Goal: Book appointment/travel/reservation

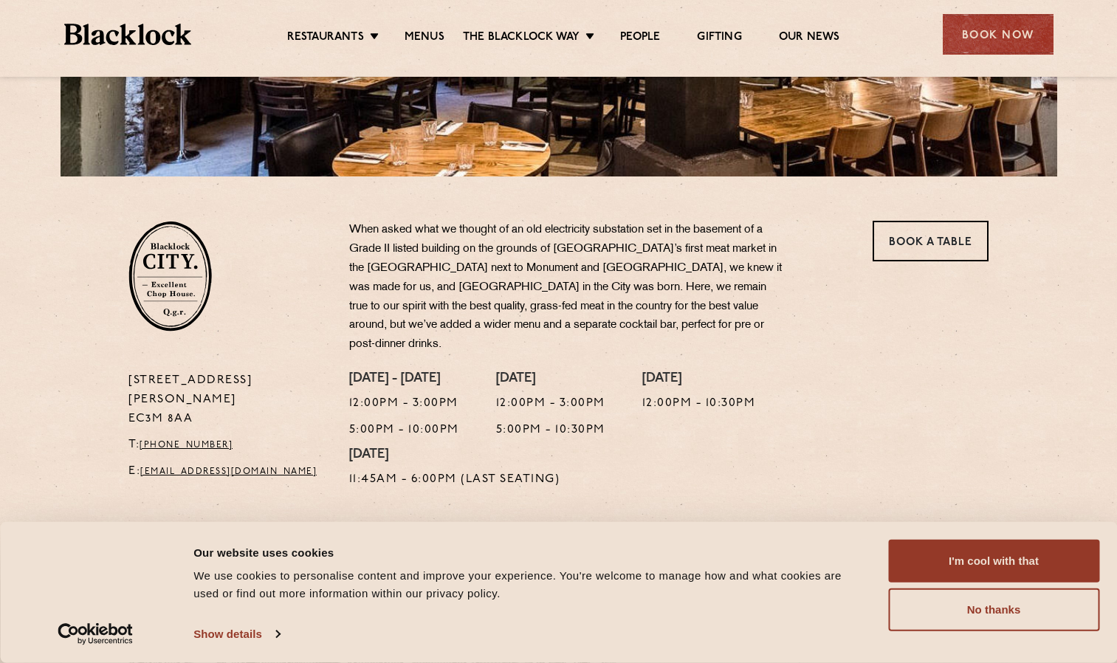
scroll to position [356, 0]
click at [417, 38] on link "Menus" at bounding box center [425, 38] width 40 height 16
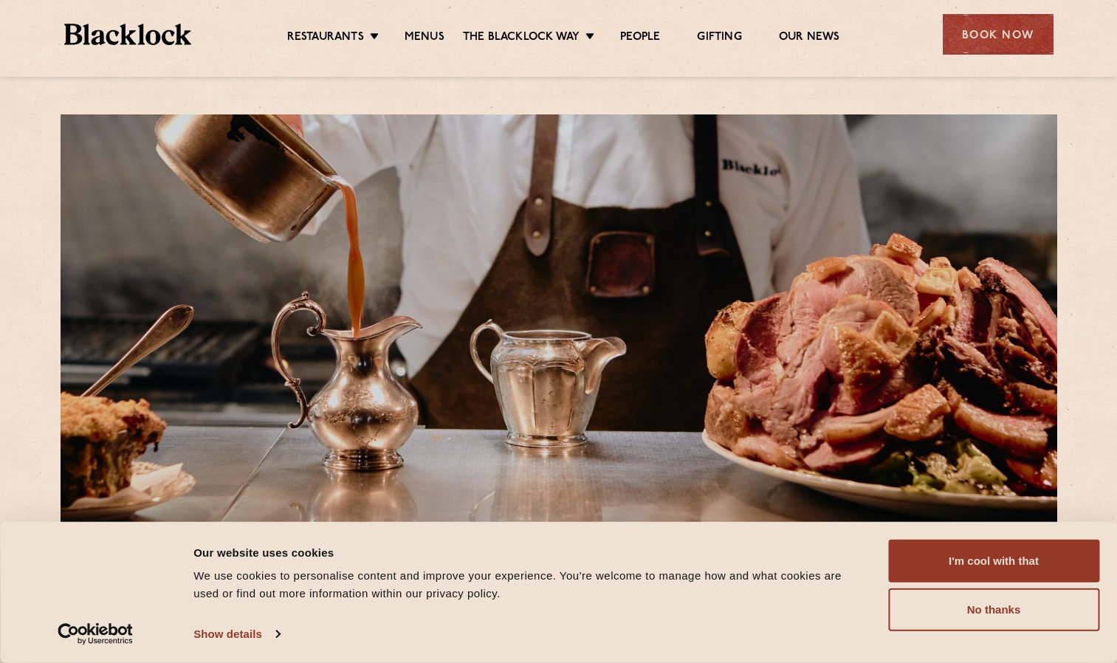
click at [806, 549] on div "Our website uses cookies" at bounding box center [524, 553] width 662 height 18
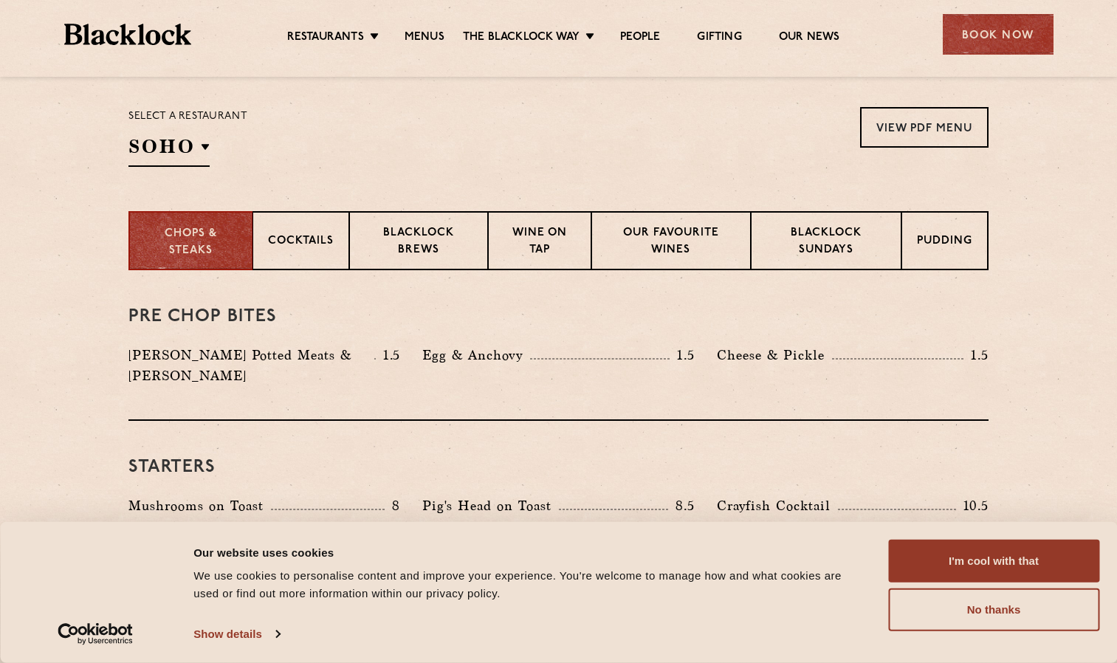
scroll to position [493, 0]
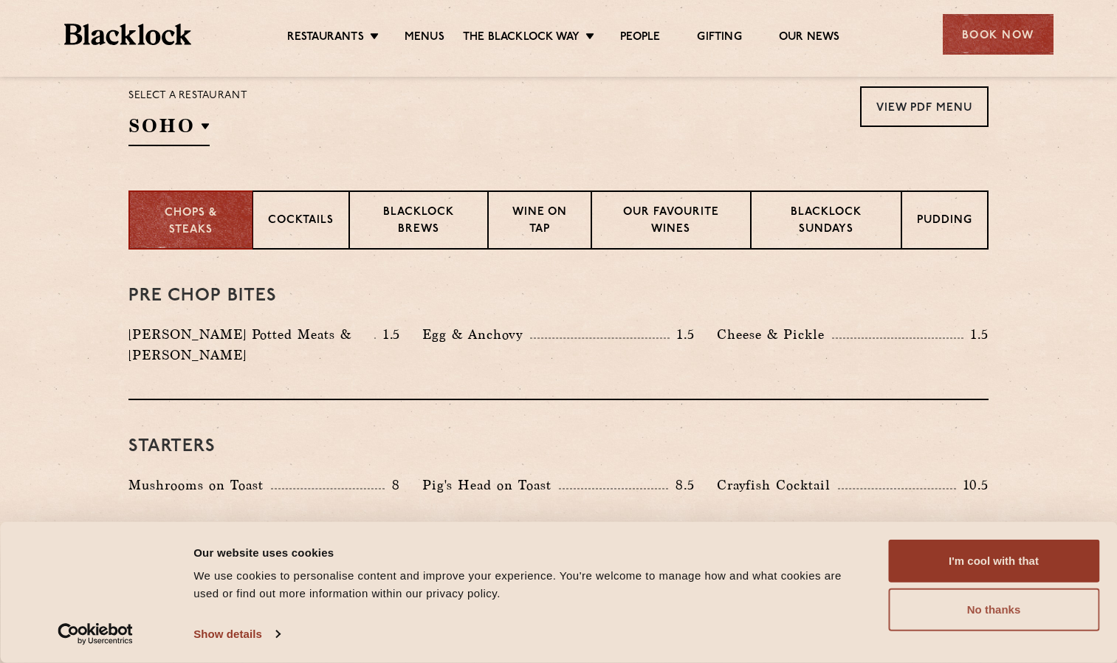
click at [1021, 625] on button "No thanks" at bounding box center [993, 610] width 211 height 43
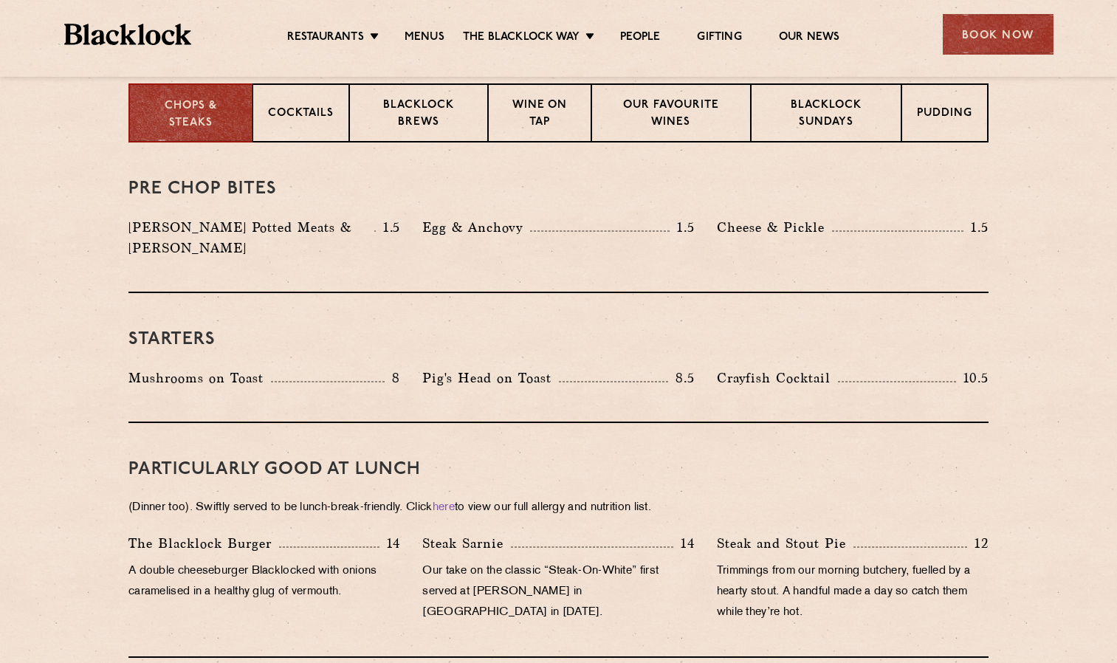
scroll to position [600, 0]
click at [849, 123] on p "Blacklock Sundays" at bounding box center [827, 115] width 120 height 35
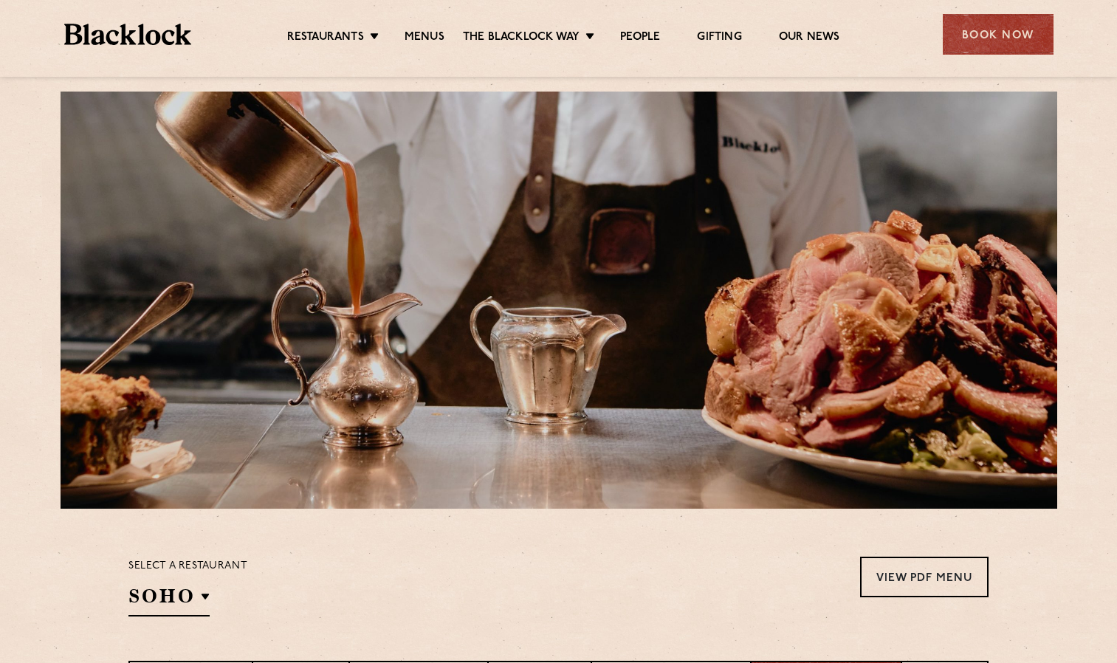
scroll to position [0, 0]
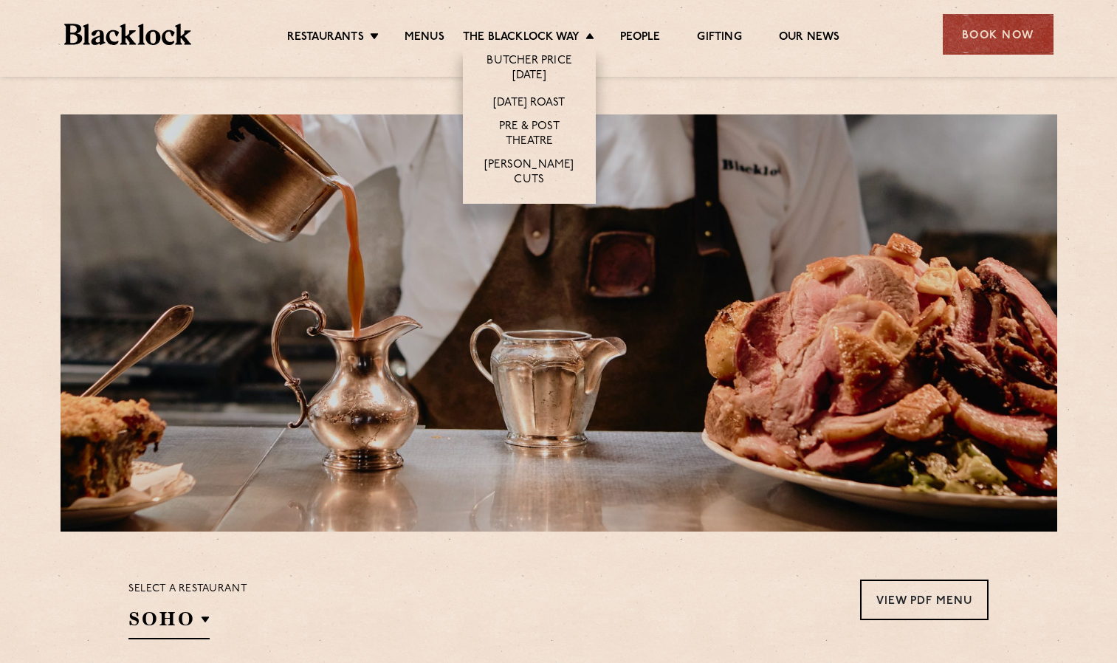
click at [590, 35] on li "The Blacklock Way Butcher Price Monday Sunday Roast Pre & Post Theatre Butcher’…" at bounding box center [532, 38] width 139 height 16
click at [539, 68] on link "Butcher Price [DATE]" at bounding box center [529, 69] width 103 height 31
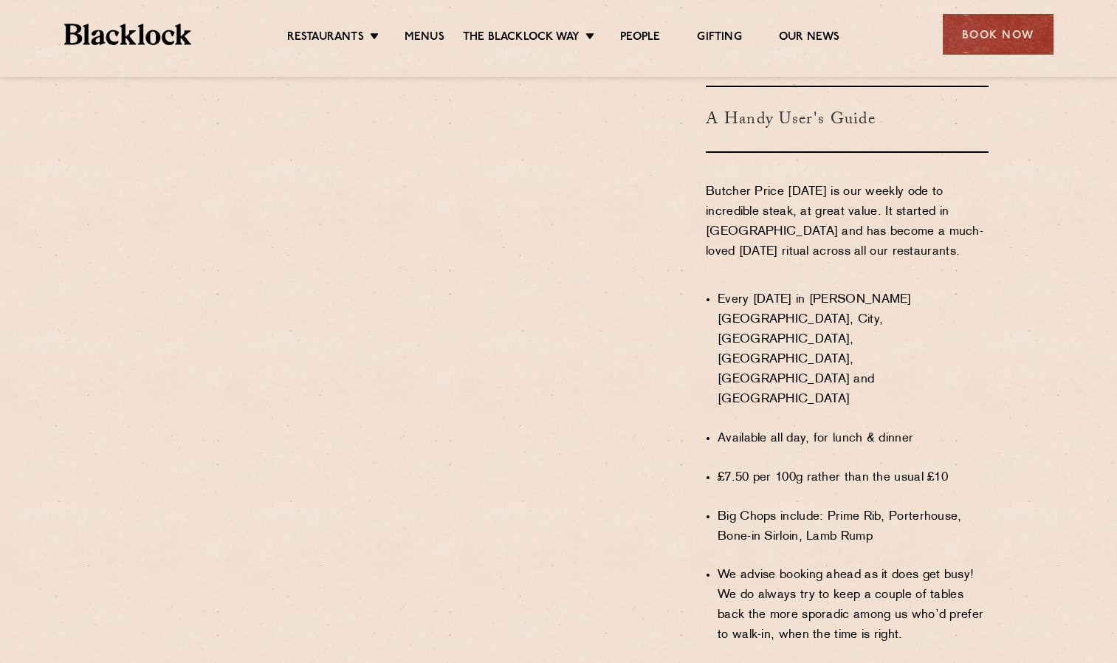
scroll to position [866, 0]
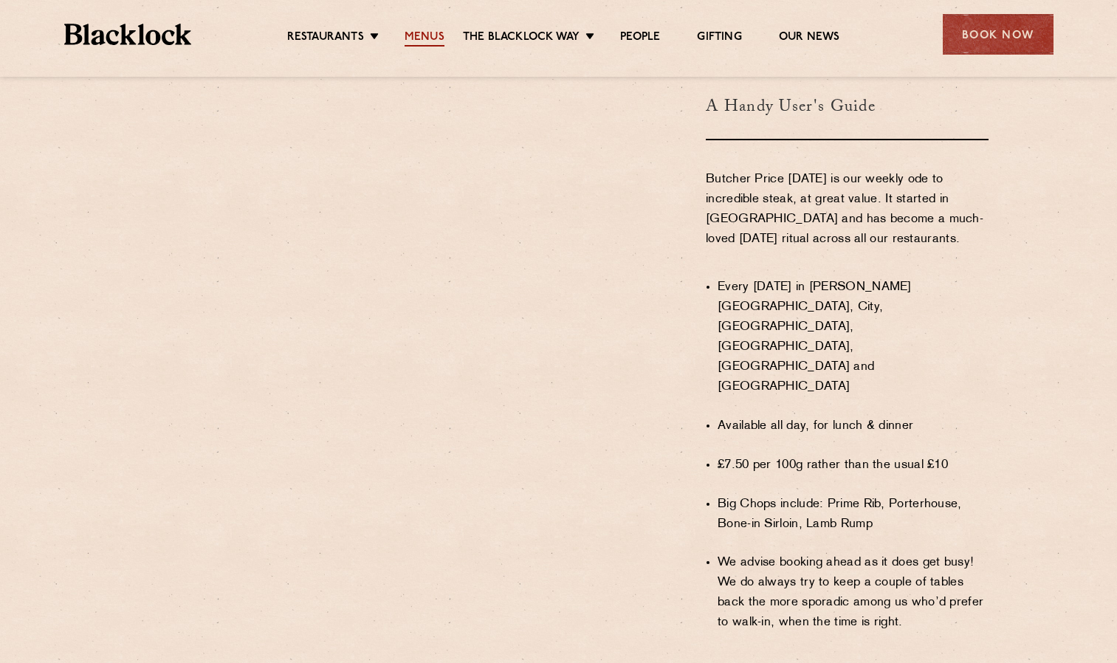
click at [425, 34] on link "Menus" at bounding box center [425, 38] width 40 height 16
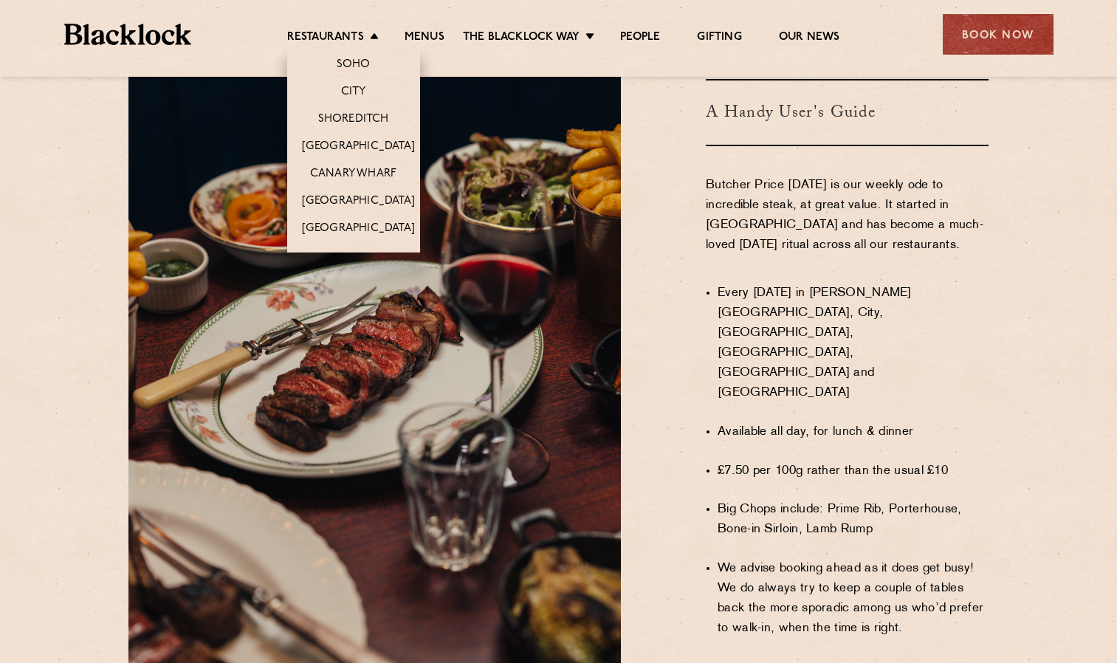
click at [370, 38] on li "Restaurants Soho City Shoreditch Covent Garden Canary Wharf Manchester Birmingh…" at bounding box center [336, 38] width 99 height 16
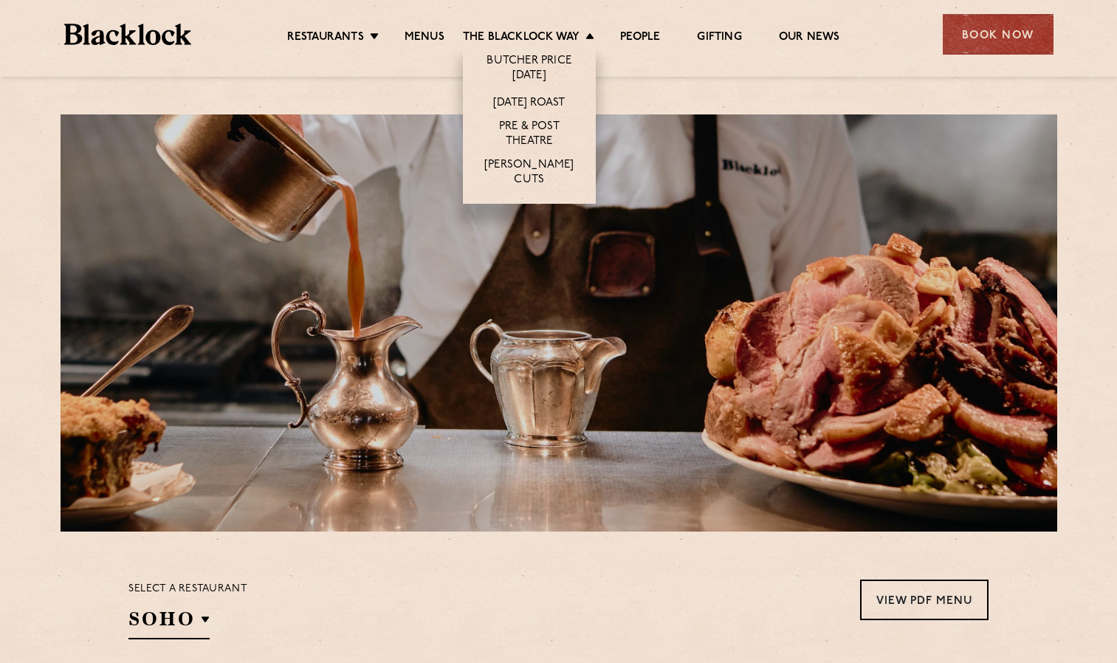
click at [590, 35] on li "The Blacklock Way Butcher Price Monday Sunday Roast Pre & Post Theatre Butcher’…" at bounding box center [532, 38] width 139 height 16
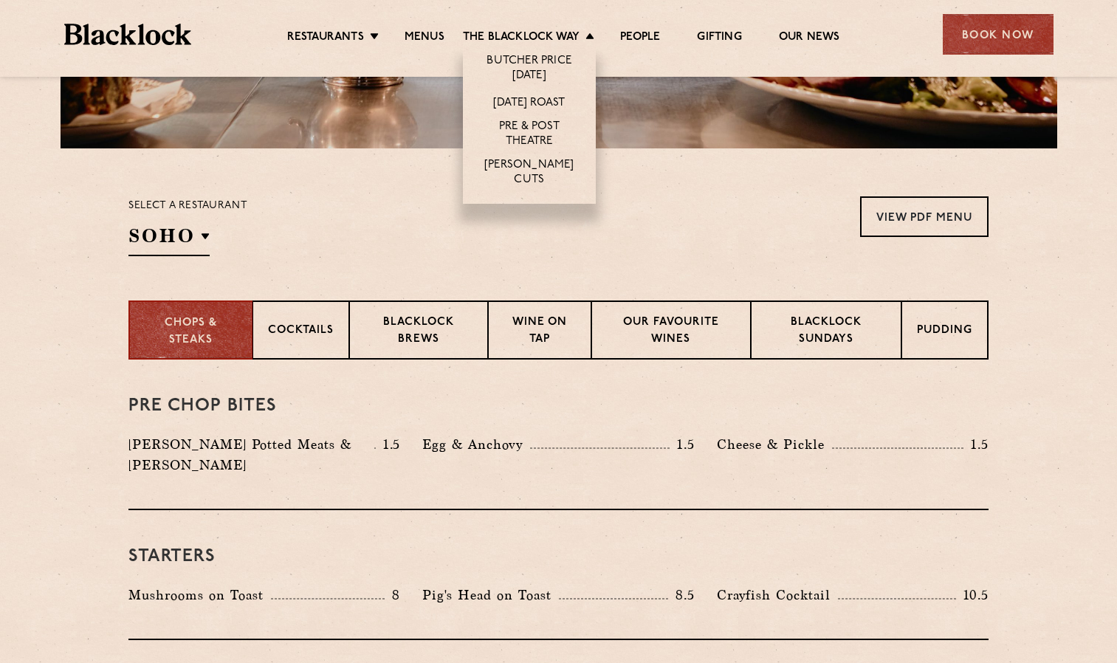
scroll to position [385, 0]
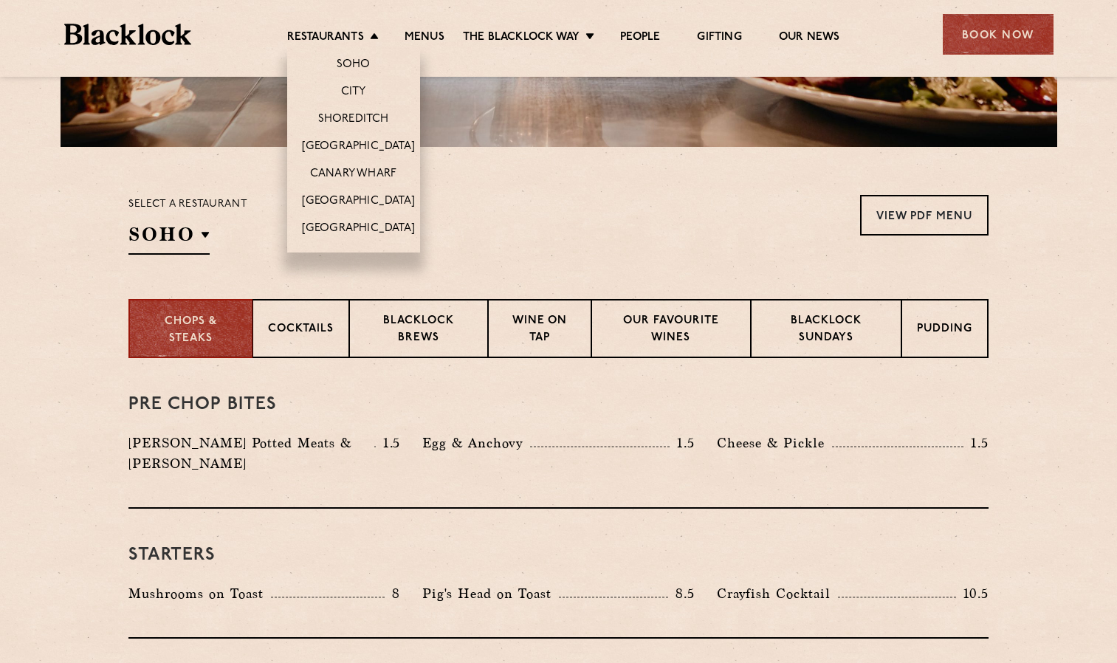
click at [374, 34] on li "Restaurants Soho City Shoreditch Covent Garden Canary Wharf Manchester Birmingh…" at bounding box center [336, 38] width 99 height 16
click at [363, 92] on link "City" at bounding box center [353, 93] width 25 height 16
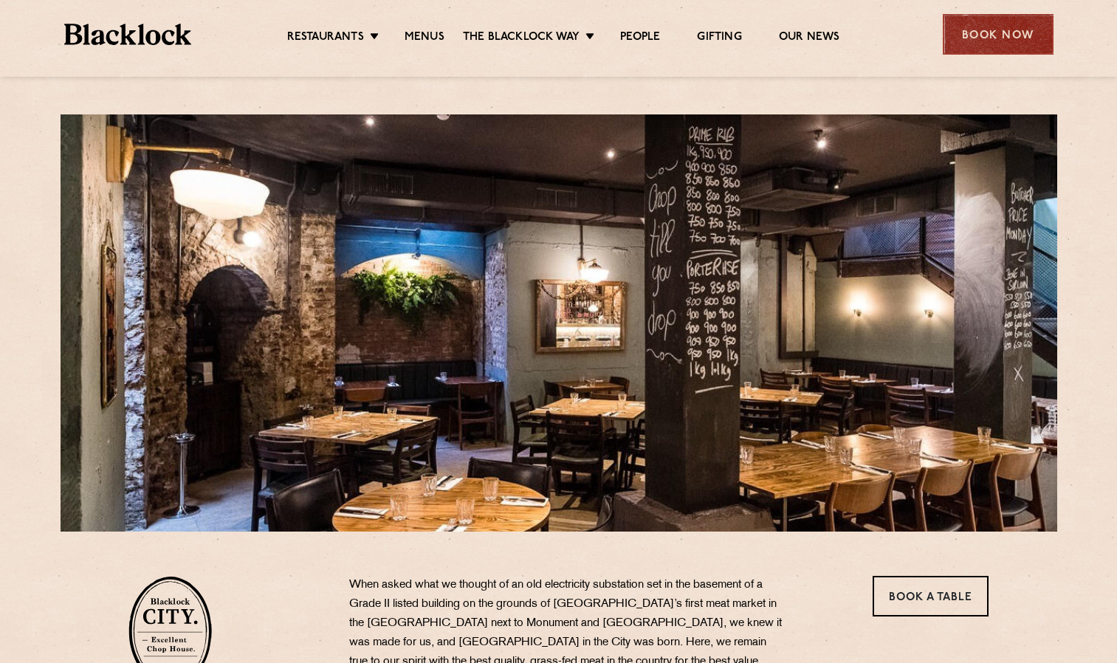
click at [998, 38] on div "Book Now" at bounding box center [998, 34] width 111 height 41
